Goal: Check status

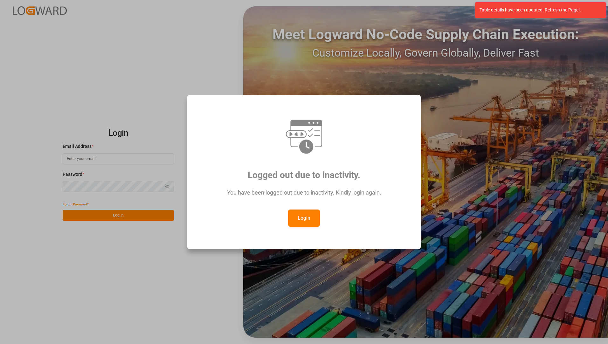
click at [307, 215] on button "Login" at bounding box center [304, 217] width 32 height 17
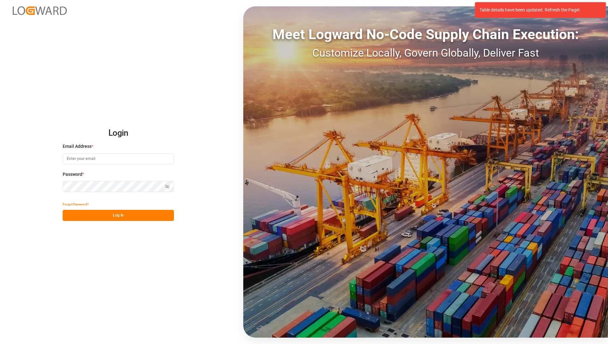
click at [141, 161] on input at bounding box center [118, 158] width 111 height 11
type input "[EMAIL_ADDRESS][PERSON_NAME][DOMAIN_NAME]"
click at [73, 217] on button "Log In" at bounding box center [118, 215] width 111 height 11
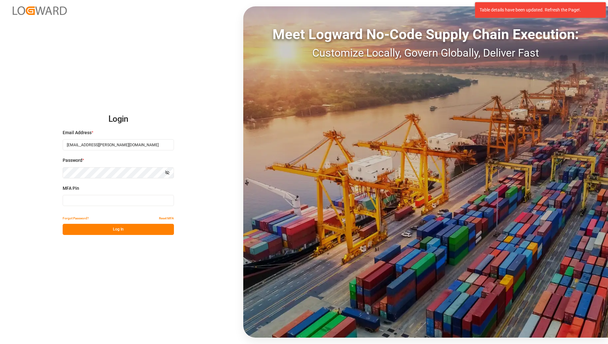
click at [83, 201] on input at bounding box center [118, 200] width 111 height 11
click at [83, 200] on input at bounding box center [118, 200] width 111 height 11
type input "936897"
click at [89, 229] on button "Log In" at bounding box center [118, 229] width 111 height 11
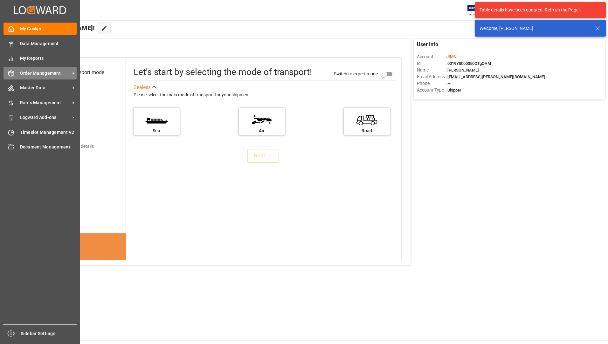
click at [32, 69] on div "Order Management Order Management" at bounding box center [39, 73] width 73 height 12
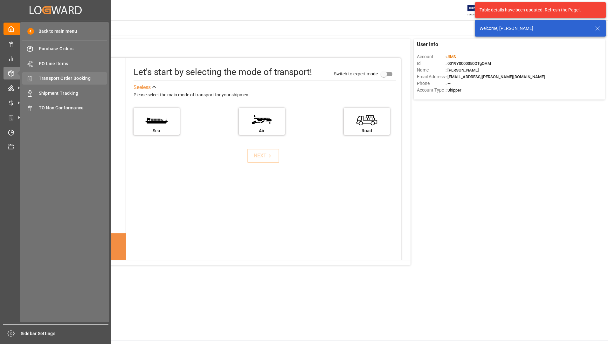
click at [76, 83] on div "Transport Order Booking Transport Order Booking" at bounding box center [64, 78] width 85 height 12
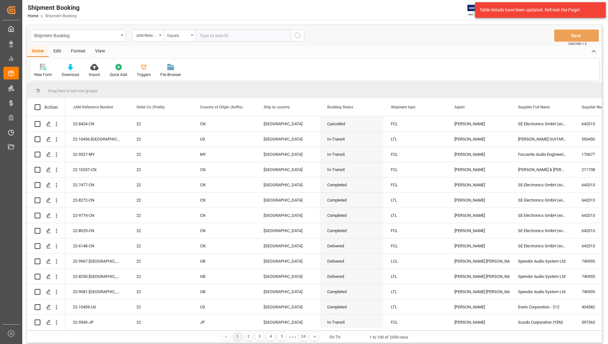
click at [244, 34] on input "text" at bounding box center [242, 36] width 95 height 12
type input "22-7539-se"
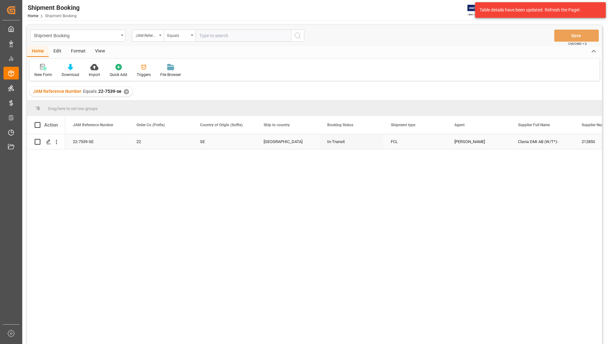
click at [39, 141] on input "Press Space to toggle row selection (unchecked)" at bounding box center [38, 142] width 6 height 6
checkbox input "true"
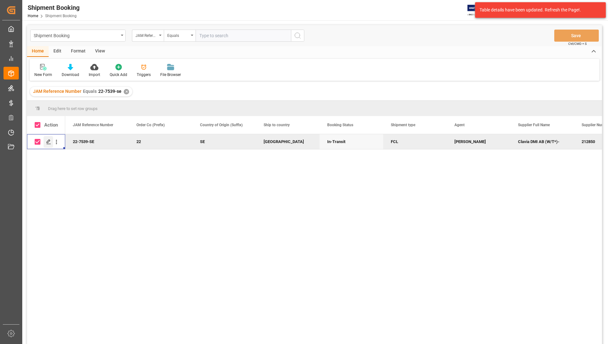
click at [46, 140] on div "Press SPACE to deselect this row." at bounding box center [49, 142] width 10 height 12
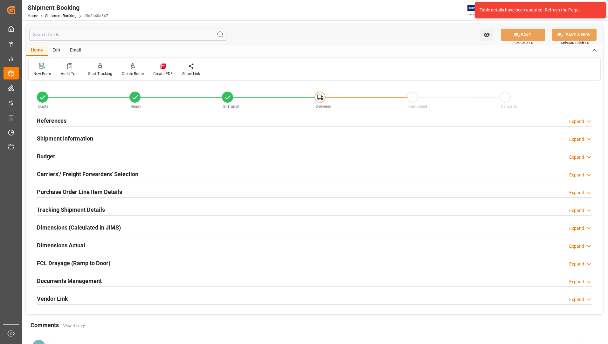
click at [79, 209] on h2 "Tracking Shipment Details" at bounding box center [71, 209] width 68 height 9
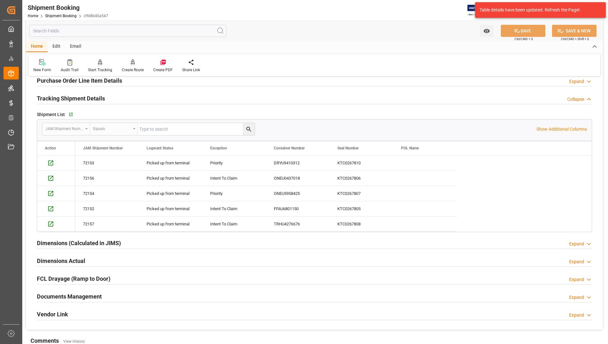
scroll to position [127, 0]
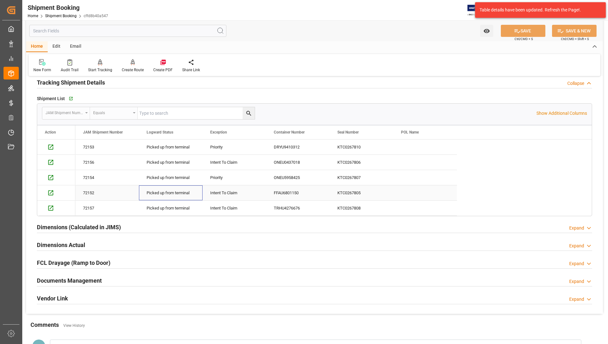
click at [177, 192] on div "Picked up from terminal" at bounding box center [171, 193] width 48 height 15
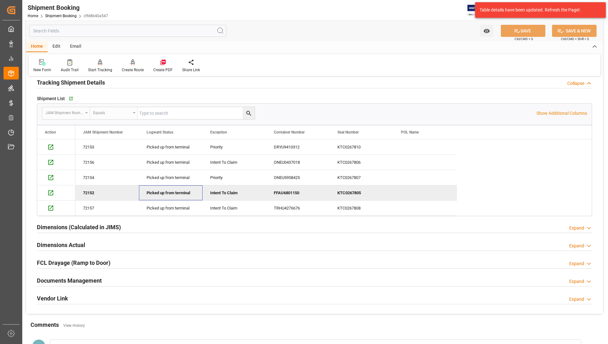
click at [167, 247] on div "Dimensions Actual Expand" at bounding box center [314, 244] width 555 height 12
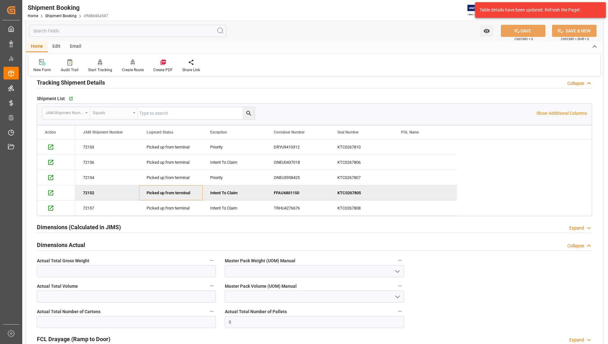
scroll to position [254, 0]
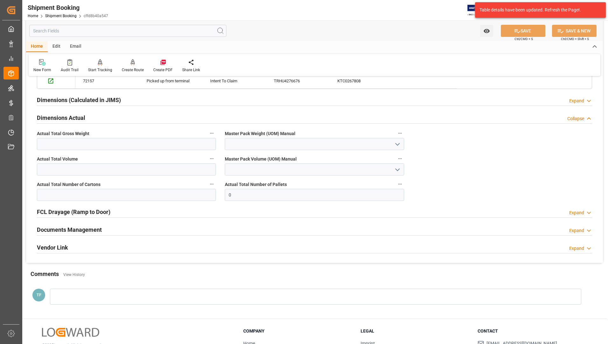
click at [78, 230] on h2 "Documents Management" at bounding box center [69, 229] width 65 height 9
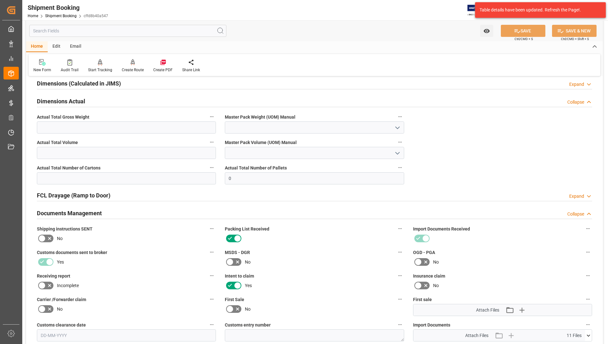
scroll to position [225, 0]
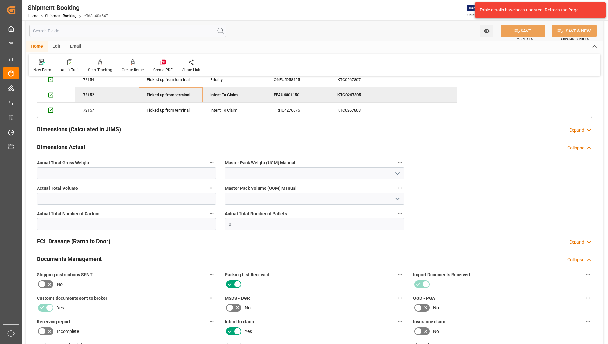
click at [79, 146] on h2 "Dimensions Actual" at bounding box center [61, 147] width 48 height 9
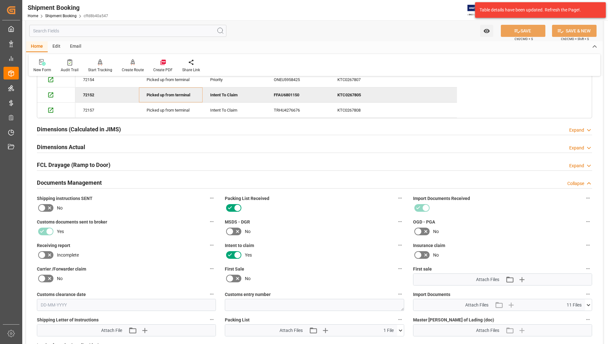
click at [80, 133] on h2 "Dimensions (Calculated in JIMS)" at bounding box center [79, 129] width 84 height 9
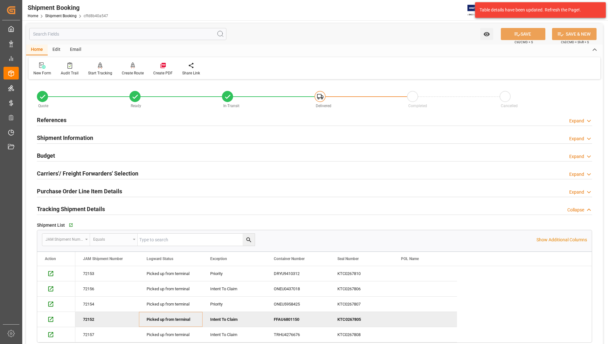
scroll to position [0, 0]
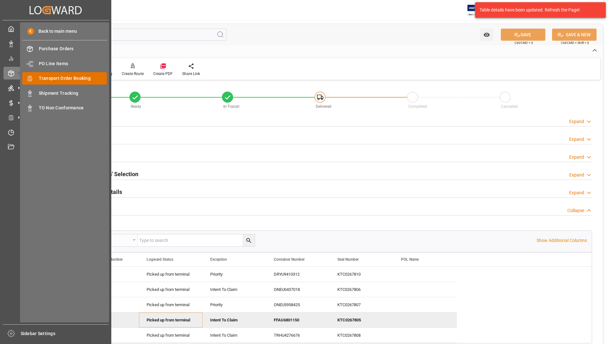
click at [69, 78] on span "Transport Order Booking" at bounding box center [73, 78] width 68 height 7
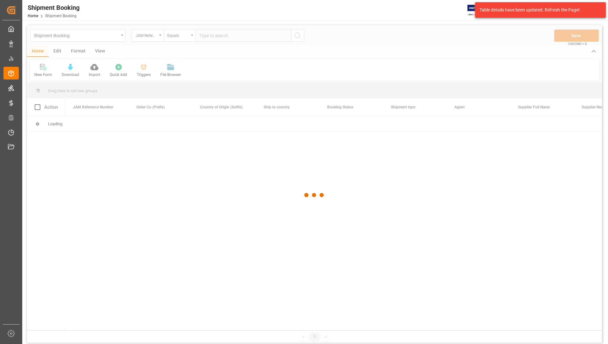
click at [212, 34] on div at bounding box center [314, 195] width 575 height 340
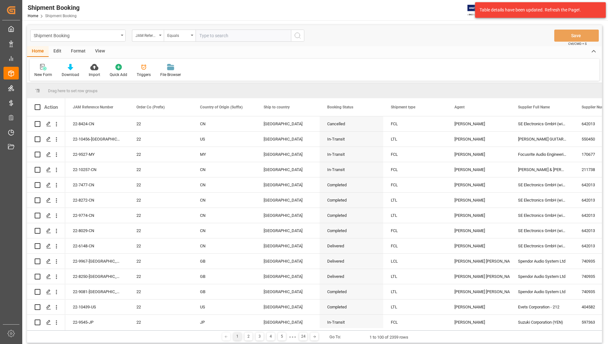
click at [212, 34] on input "text" at bounding box center [242, 36] width 95 height 12
type input "1"
type input "22-7539-se"
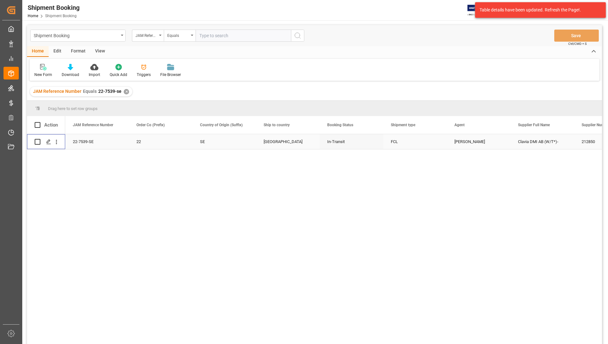
click at [39, 141] on input "Press Space to toggle row selection (unchecked)" at bounding box center [38, 142] width 6 height 6
checkbox input "true"
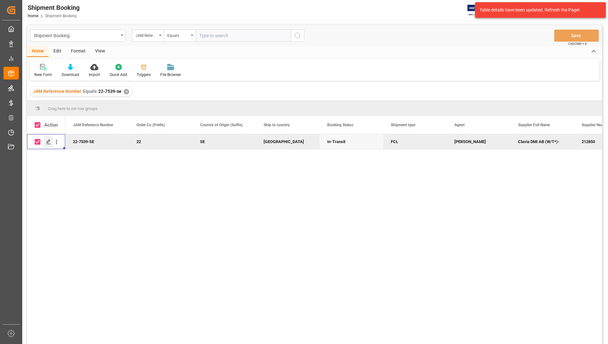
click at [51, 142] on div "Press SPACE to deselect this row." at bounding box center [49, 142] width 10 height 12
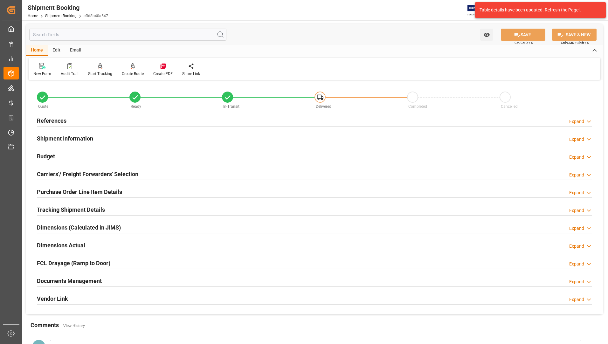
click at [66, 278] on h2 "Documents Management" at bounding box center [69, 281] width 65 height 9
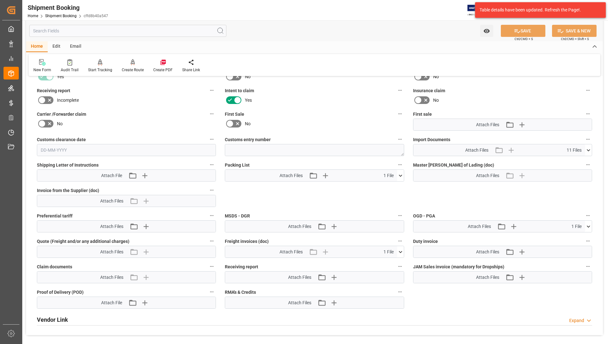
scroll to position [318, 0]
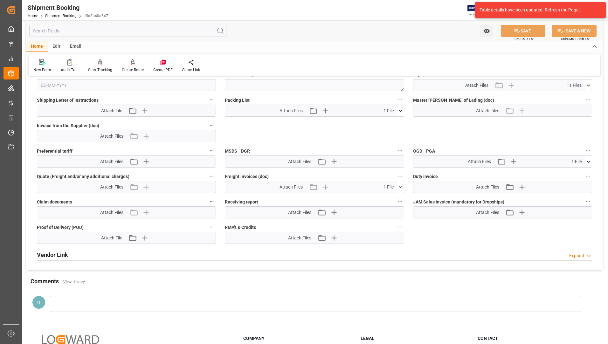
click at [400, 185] on icon at bounding box center [400, 187] width 7 height 7
click at [383, 199] on icon at bounding box center [383, 198] width 5 height 5
click at [385, 199] on icon at bounding box center [383, 198] width 7 height 7
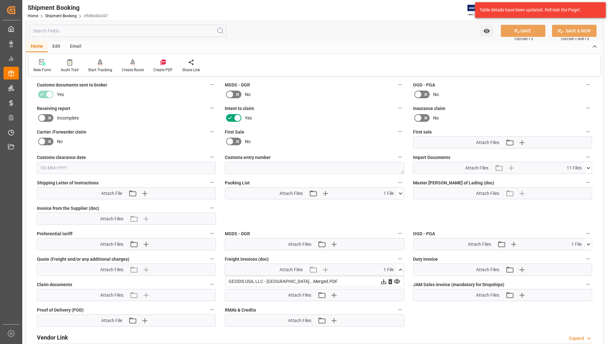
scroll to position [223, 0]
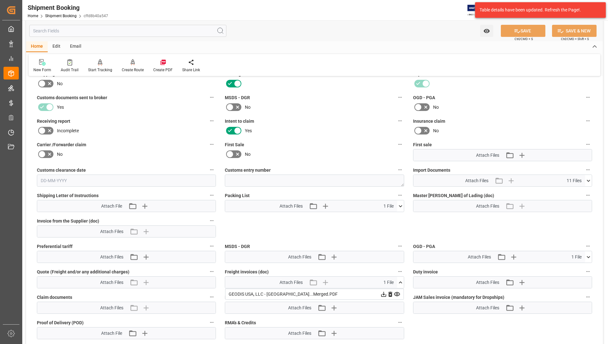
click at [402, 205] on icon at bounding box center [400, 206] width 7 height 7
click at [387, 215] on icon at bounding box center [383, 218] width 7 height 7
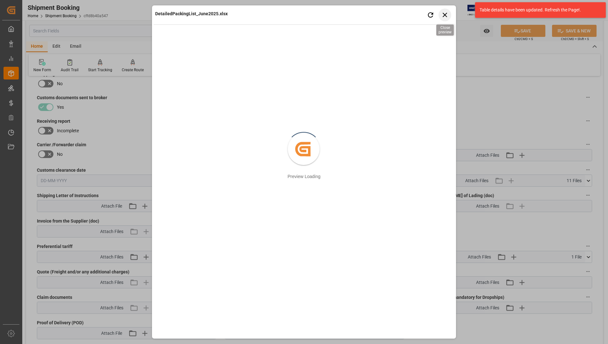
click at [443, 12] on icon "button" at bounding box center [445, 15] width 8 height 8
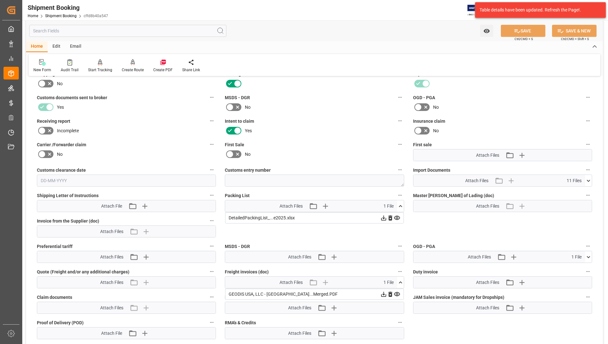
click at [383, 216] on icon at bounding box center [383, 218] width 7 height 7
